Goal: Task Accomplishment & Management: Use online tool/utility

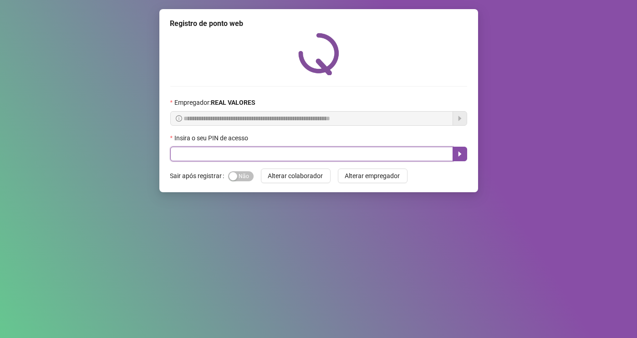
click at [279, 155] on input "text" at bounding box center [311, 154] width 283 height 15
type input "*****"
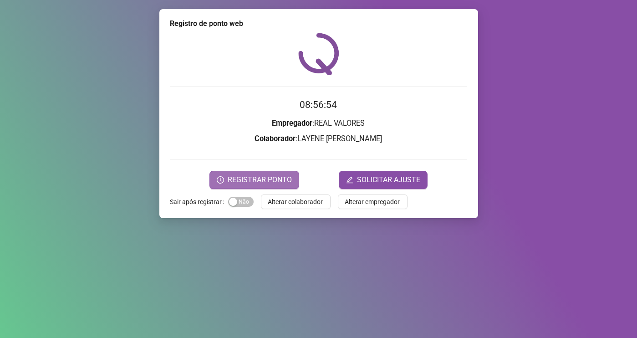
click at [271, 184] on span "REGISTRAR PONTO" at bounding box center [260, 179] width 64 height 11
